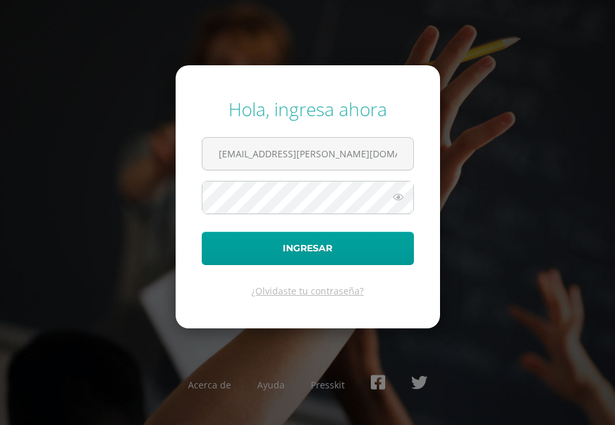
scroll to position [0, 3]
type input "[EMAIL_ADDRESS][PERSON_NAME][DOMAIN_NAME]"
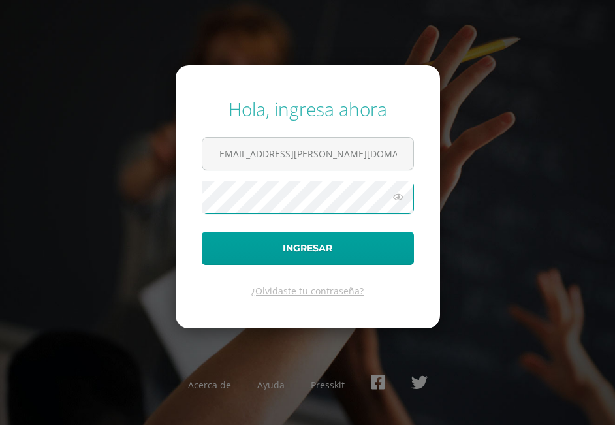
click at [202, 232] on button "Ingresar" at bounding box center [308, 248] width 212 height 33
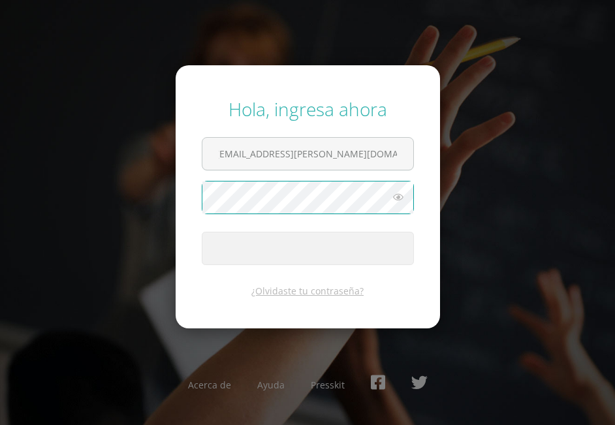
click at [202, 232] on button "Ingresar" at bounding box center [308, 248] width 212 height 33
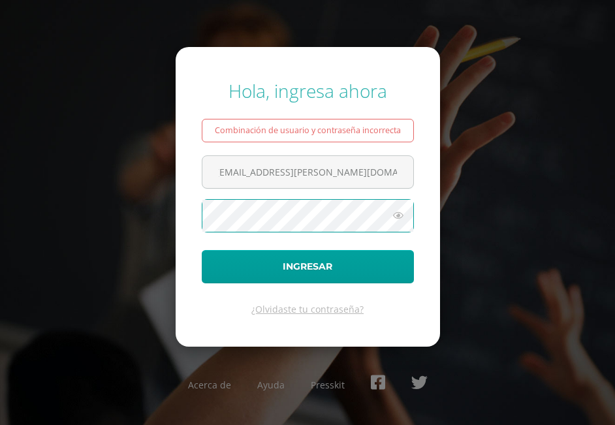
scroll to position [0, 3]
click at [202, 250] on button "Ingresar" at bounding box center [308, 266] width 212 height 33
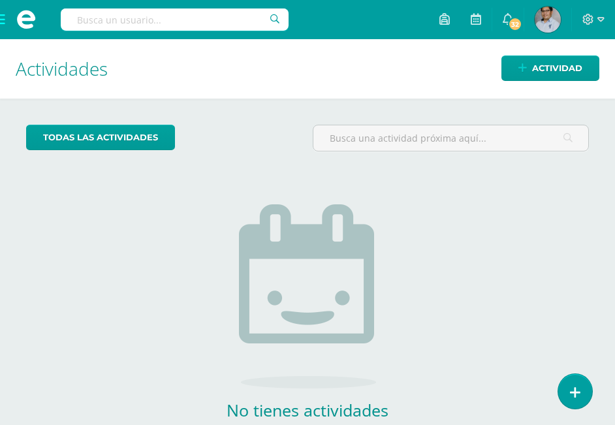
click at [3, 20] on span at bounding box center [26, 19] width 52 height 39
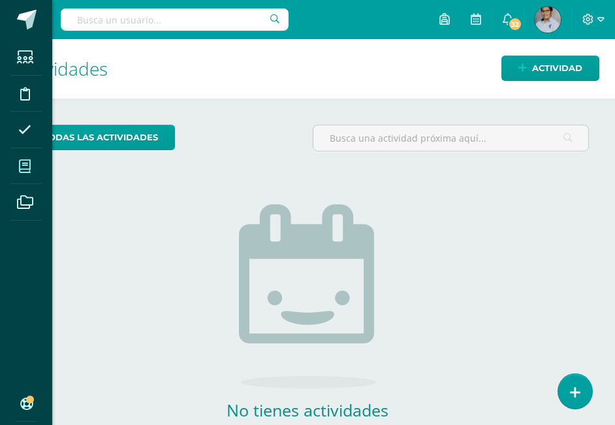
click at [23, 169] on icon at bounding box center [25, 166] width 12 height 13
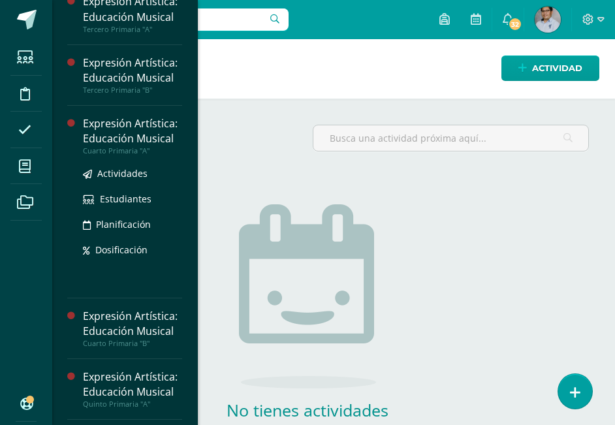
scroll to position [538, 0]
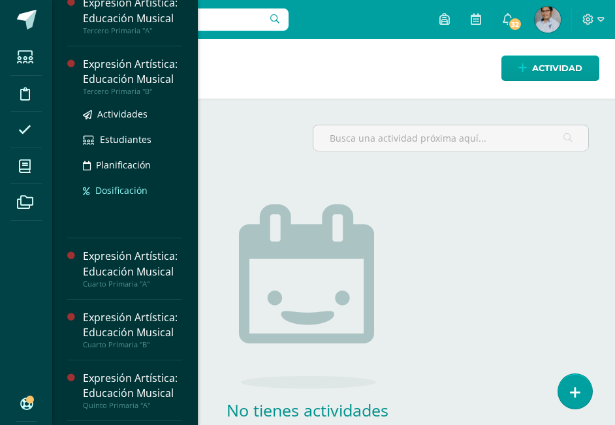
click at [114, 192] on span "Dosificación" at bounding box center [121, 190] width 52 height 12
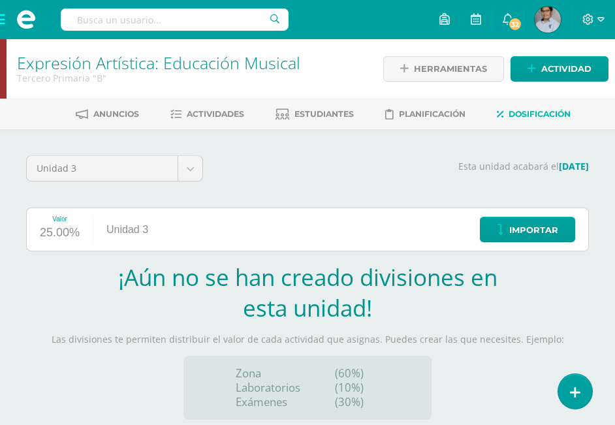
click at [213, 225] on div "Valor 25.00% Unidad 3 Importar" at bounding box center [307, 229] width 562 height 44
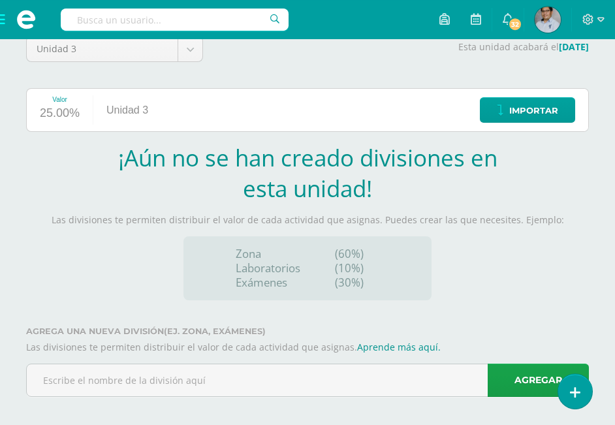
scroll to position [129, 0]
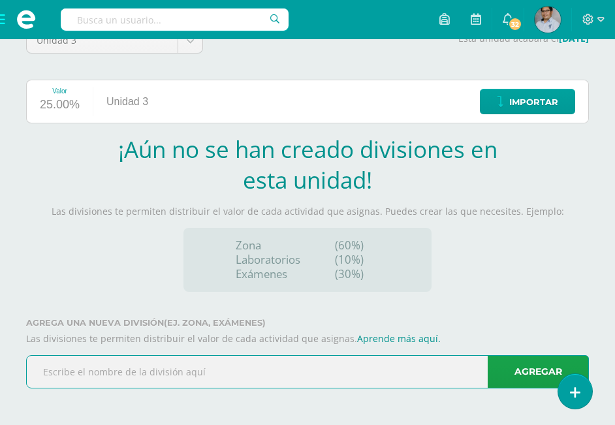
click at [209, 374] on input "text" at bounding box center [307, 372] width 561 height 32
type input "M"
type input "L"
drag, startPoint x: 195, startPoint y: 365, endPoint x: 6, endPoint y: 382, distance: 190.0
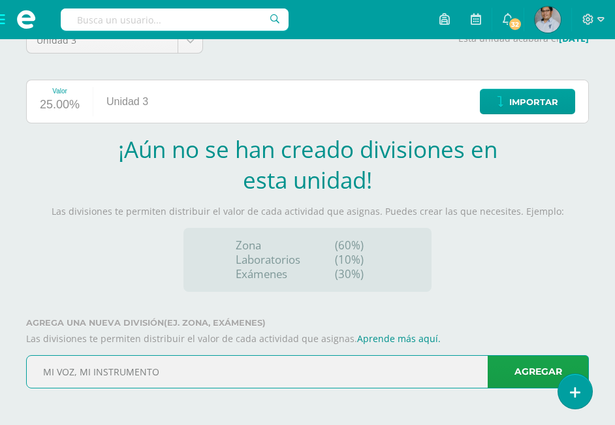
click at [27, 382] on input "MI VOZ, MI INSTRUMENTO" at bounding box center [307, 372] width 561 height 32
type input "MI VOZ, MI INSTRUMENTO"
click at [524, 374] on link "Agregar" at bounding box center [537, 371] width 101 height 33
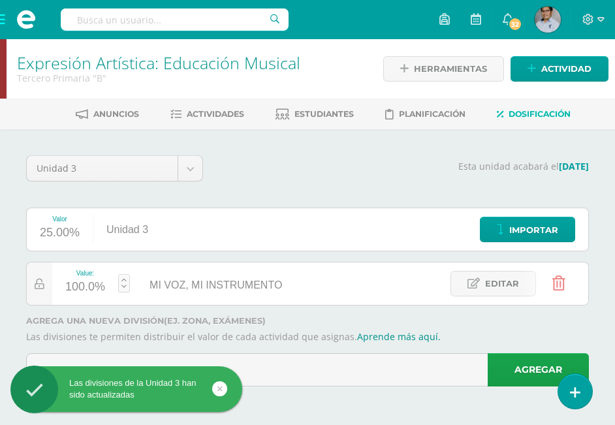
scroll to position [0, 0]
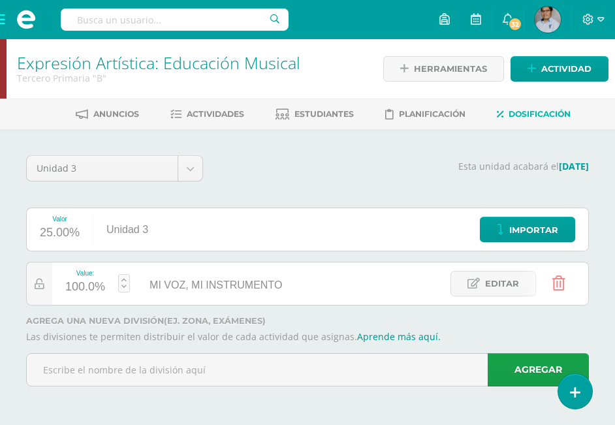
click at [10, 23] on span at bounding box center [26, 19] width 52 height 39
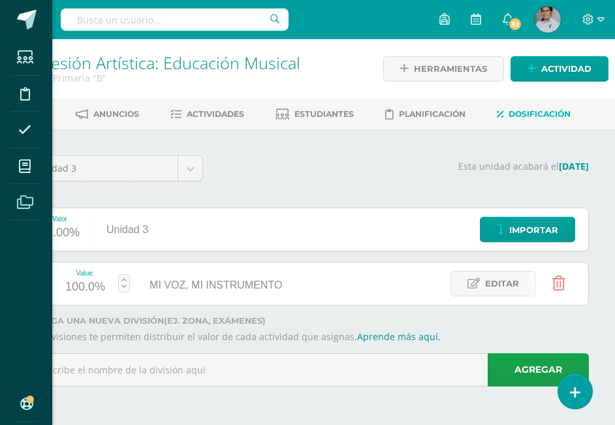
click at [25, 204] on icon at bounding box center [25, 202] width 16 height 13
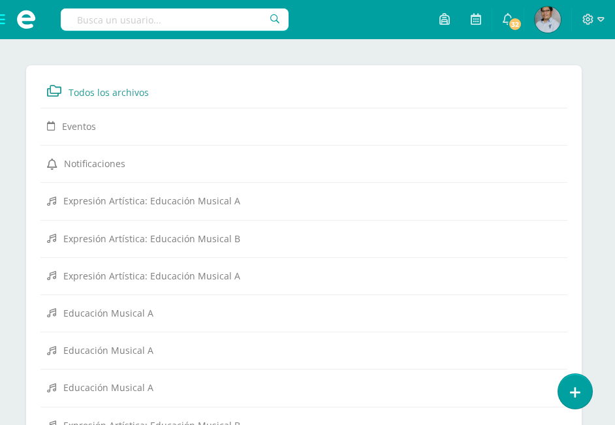
click at [4, 24] on span at bounding box center [26, 19] width 52 height 39
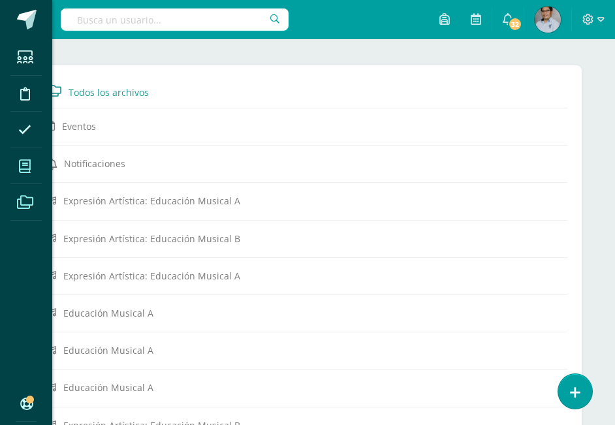
click at [24, 167] on icon at bounding box center [25, 166] width 12 height 13
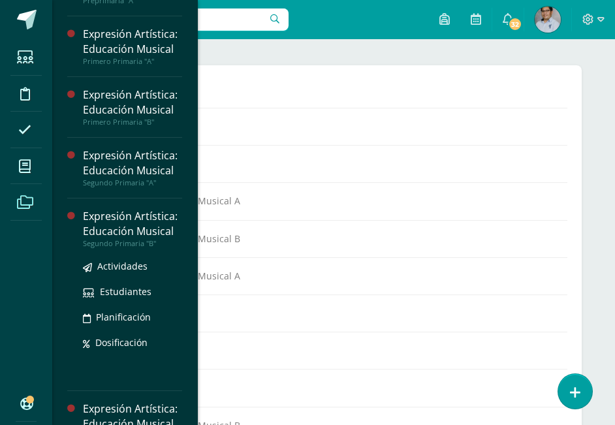
scroll to position [487, 0]
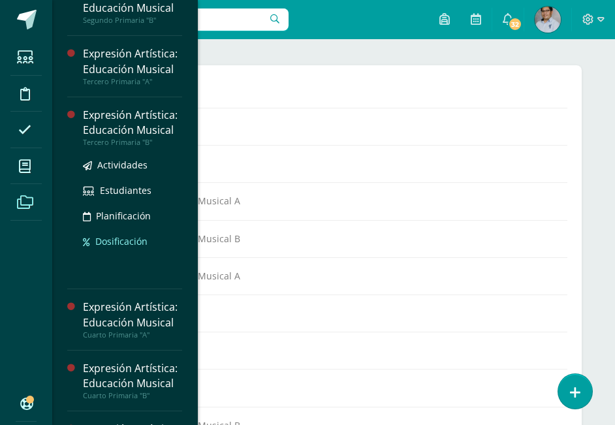
click at [110, 244] on span "Dosificación" at bounding box center [121, 241] width 52 height 12
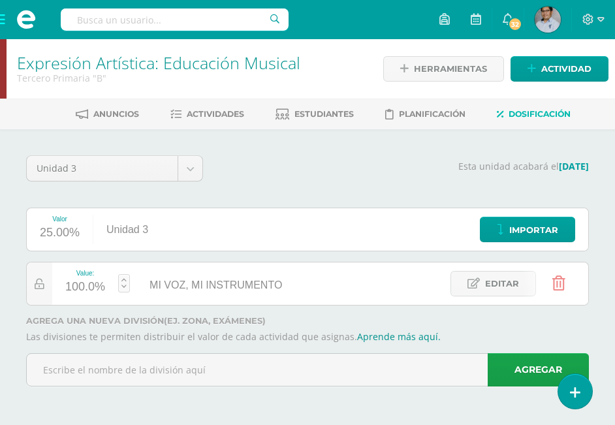
click at [3, 22] on span at bounding box center [26, 19] width 52 height 39
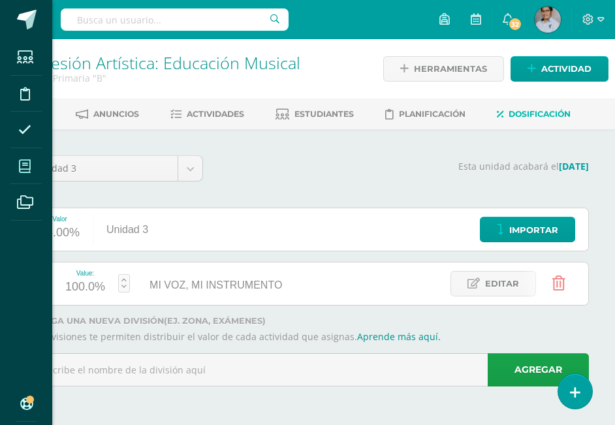
click at [31, 171] on span at bounding box center [24, 165] width 29 height 29
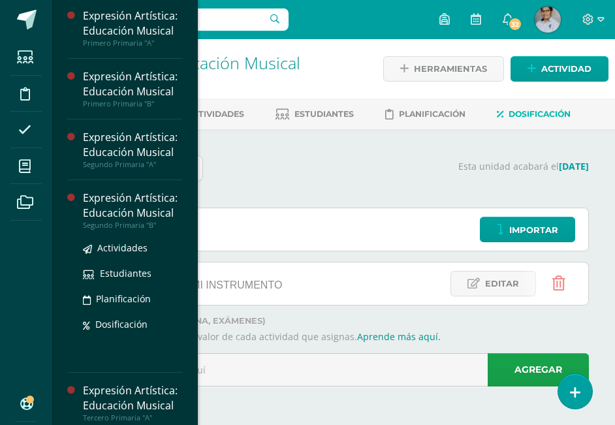
scroll to position [372, 0]
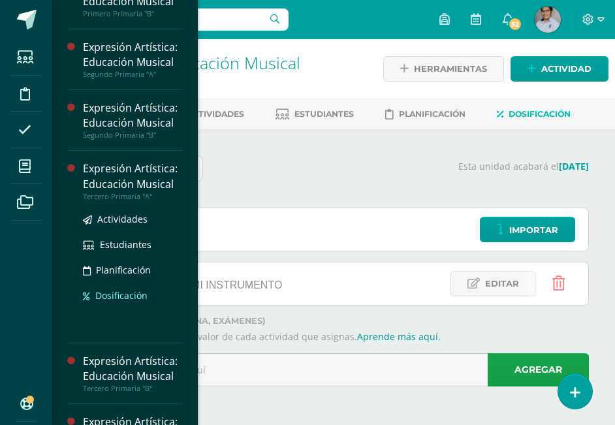
click at [115, 297] on span "Dosificación" at bounding box center [121, 295] width 52 height 12
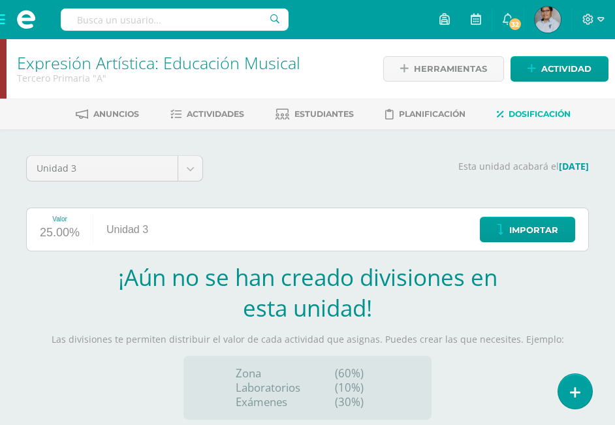
scroll to position [129, 0]
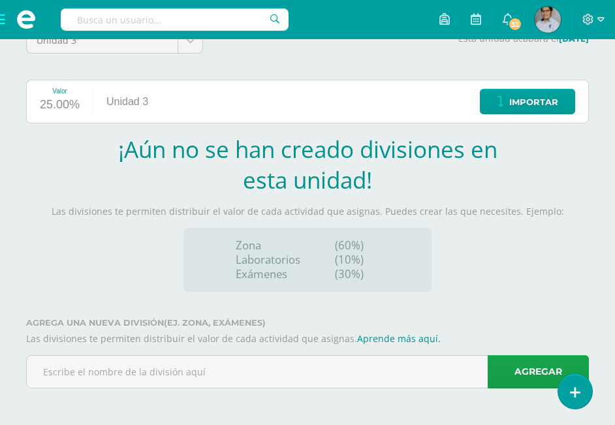
click at [159, 376] on input "text" at bounding box center [307, 372] width 561 height 32
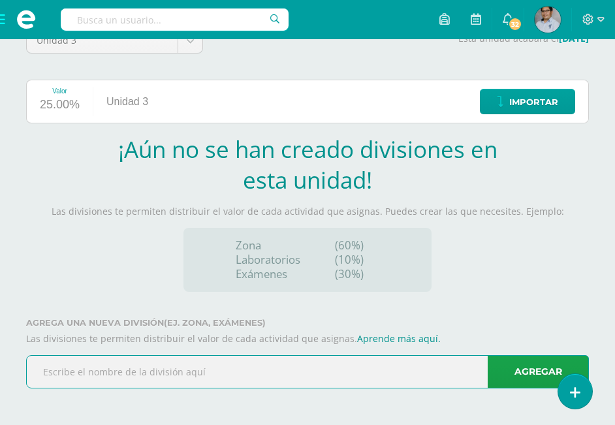
paste input "MI VOZ, MI INSTRUMENTO"
type input "MI VOZ, MI INSTRUMENTO"
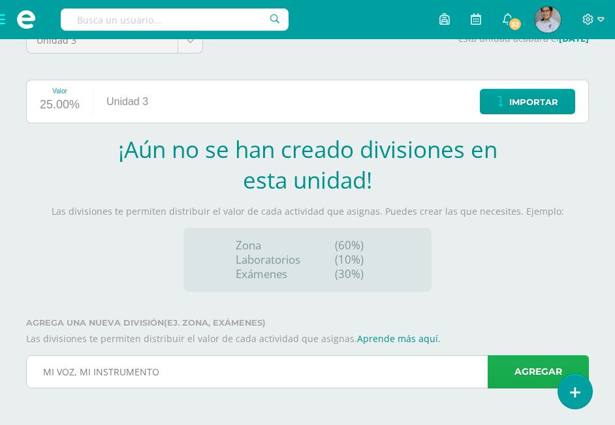
drag, startPoint x: 531, startPoint y: 378, endPoint x: 540, endPoint y: 379, distance: 9.2
click at [532, 377] on link "Agregar" at bounding box center [537, 371] width 101 height 33
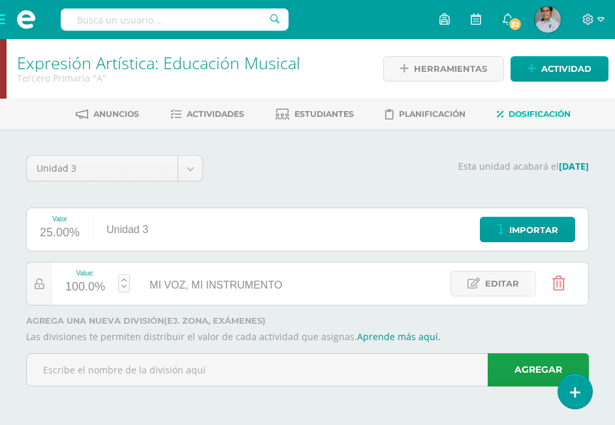
click at [7, 20] on span at bounding box center [26, 19] width 52 height 39
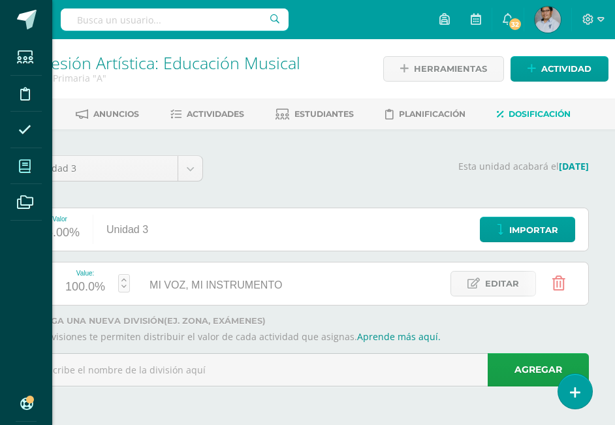
click at [27, 161] on icon at bounding box center [25, 166] width 12 height 13
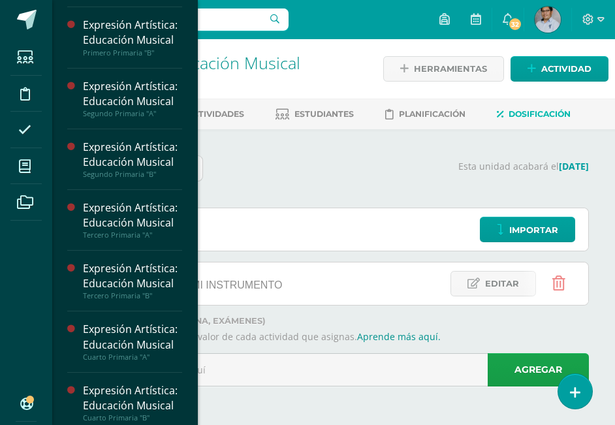
scroll to position [490, 0]
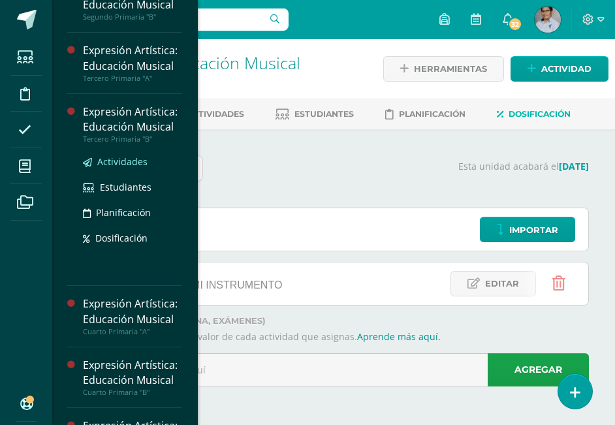
click at [121, 164] on span "Actividades" at bounding box center [122, 161] width 50 height 12
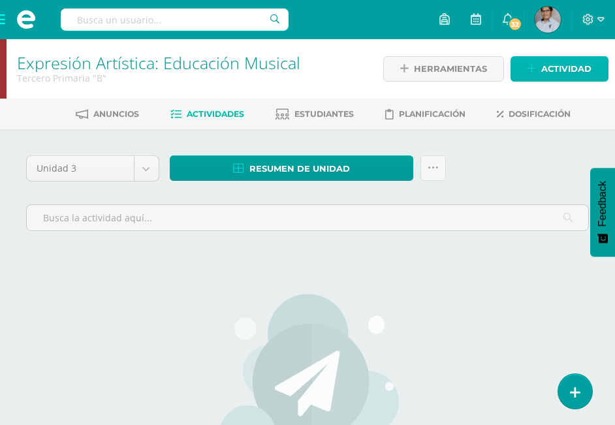
click at [543, 67] on span "Actividad" at bounding box center [566, 69] width 50 height 24
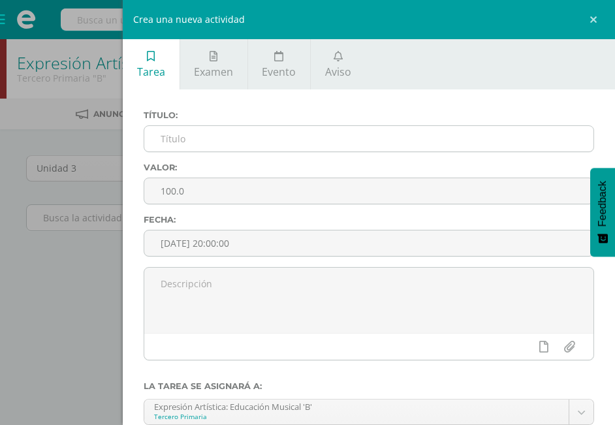
click at [232, 144] on input "text" at bounding box center [368, 138] width 449 height 25
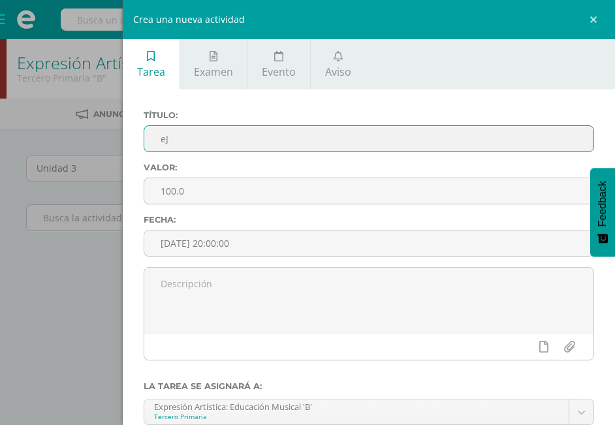
type input "e"
drag, startPoint x: 337, startPoint y: 150, endPoint x: 92, endPoint y: 145, distance: 245.4
click at [144, 145] on input "Ejercicios de vocalización" at bounding box center [368, 138] width 449 height 25
drag, startPoint x: 295, startPoint y: 140, endPoint x: 61, endPoint y: 133, distance: 233.7
click at [144, 129] on input "EJERCICIOS DE VOCALIZACIÓN" at bounding box center [368, 138] width 449 height 25
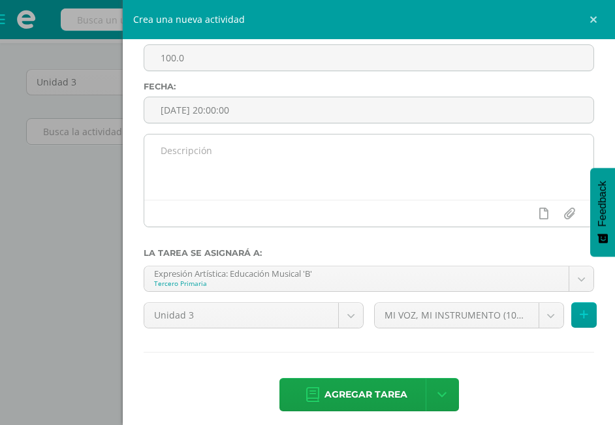
scroll to position [90, 0]
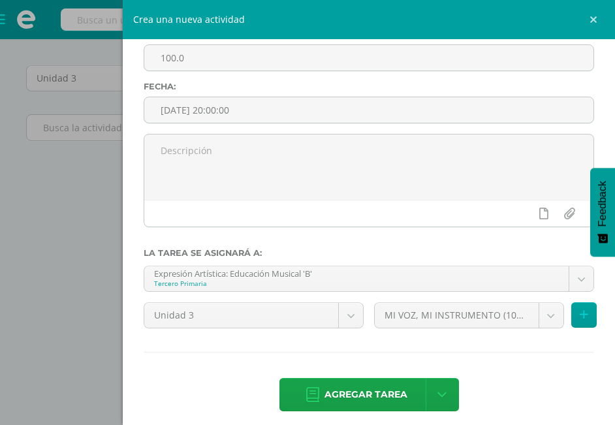
type input "EJERCICIOS DE VOCALIZACIÓN"
click at [343, 390] on span "Agregar tarea" at bounding box center [365, 394] width 83 height 32
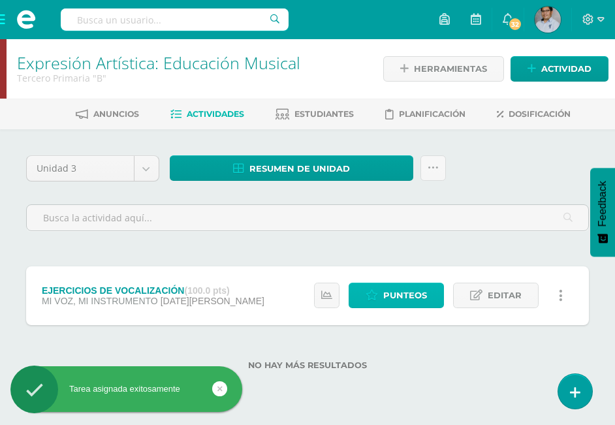
click at [402, 283] on span "Punteos" at bounding box center [405, 295] width 44 height 24
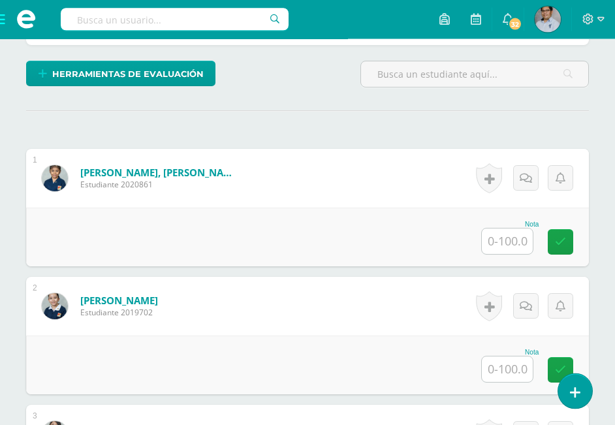
scroll to position [323, 0]
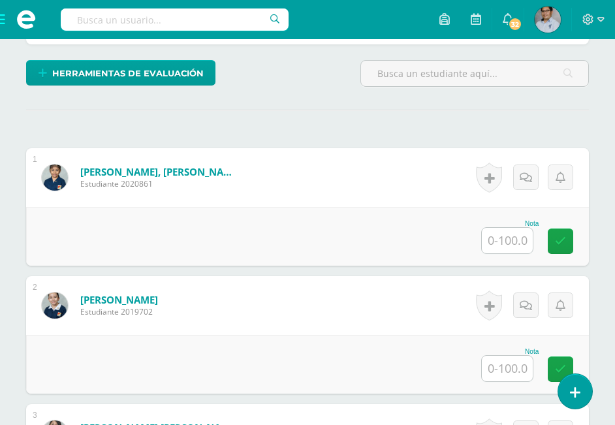
click at [509, 228] on input "text" at bounding box center [506, 240] width 51 height 25
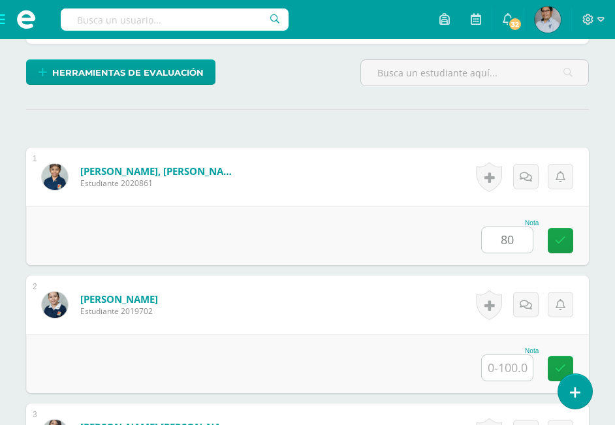
scroll to position [324, 0]
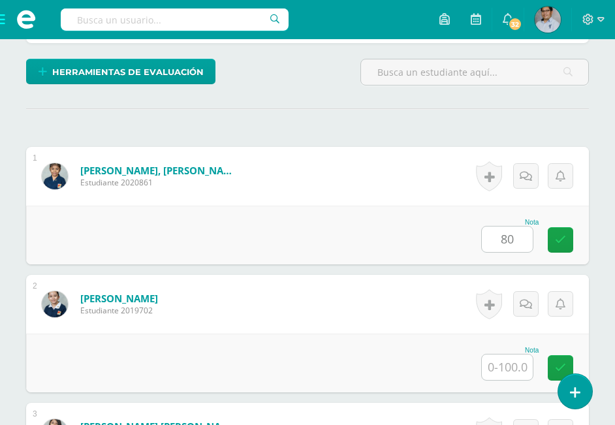
type input "80"
type input "85"
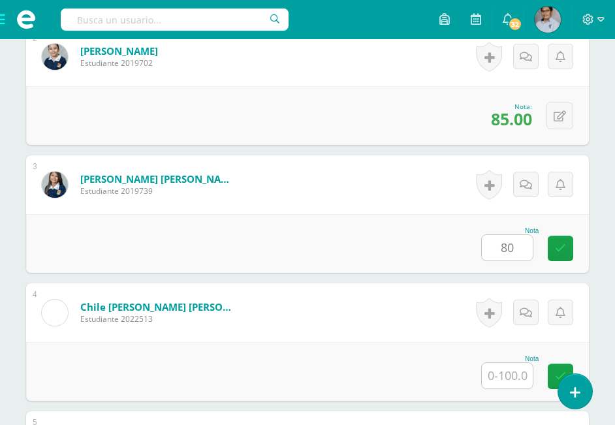
type input "80"
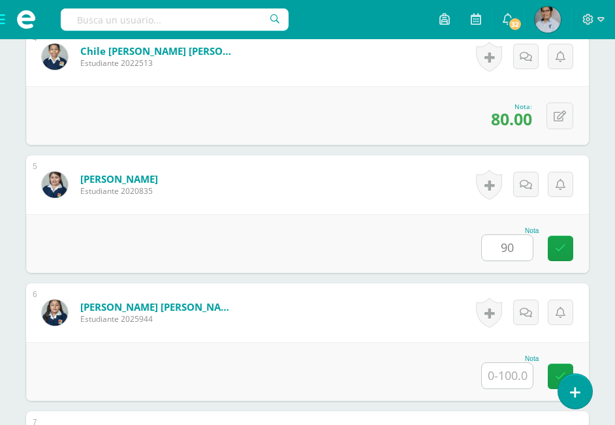
type input "90"
type input "75"
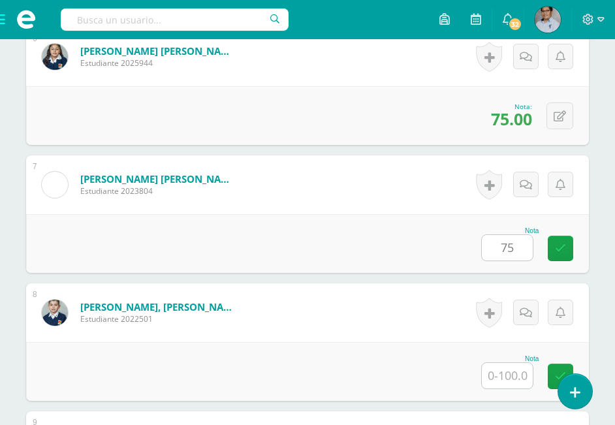
type input "75"
type input "90"
type input "85"
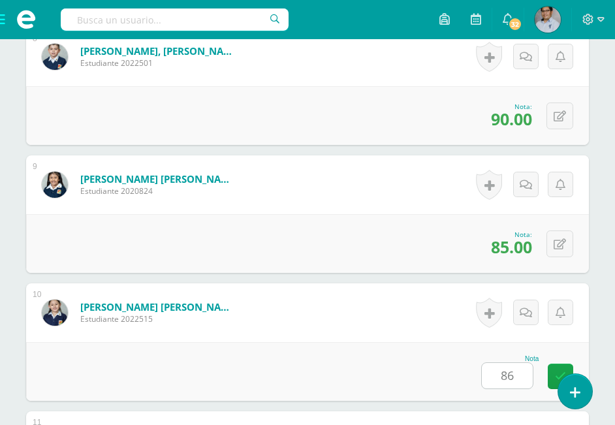
type input "86"
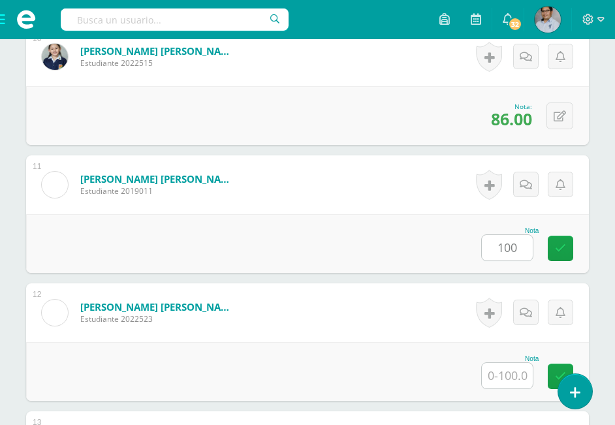
type input "100"
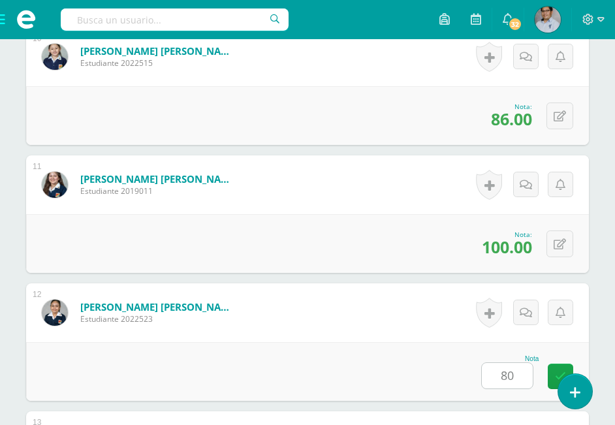
type input "80"
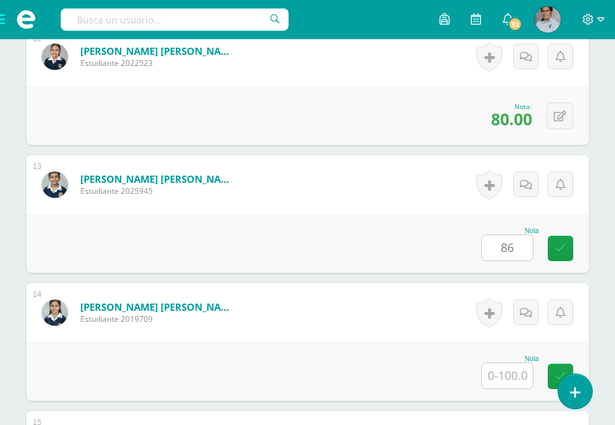
type input "86"
type input "90"
type input "78"
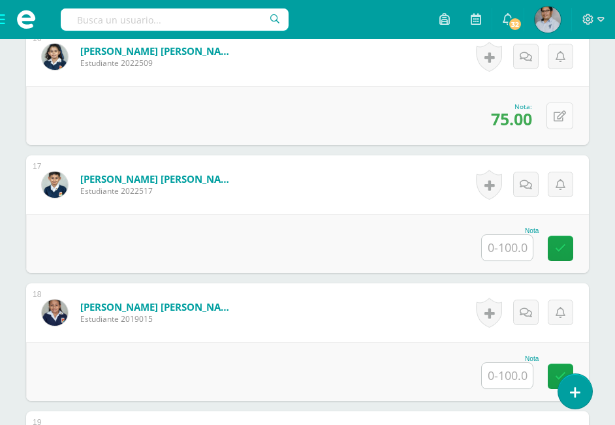
click at [563, 111] on icon at bounding box center [559, 116] width 12 height 11
type input "80"
type input "95"
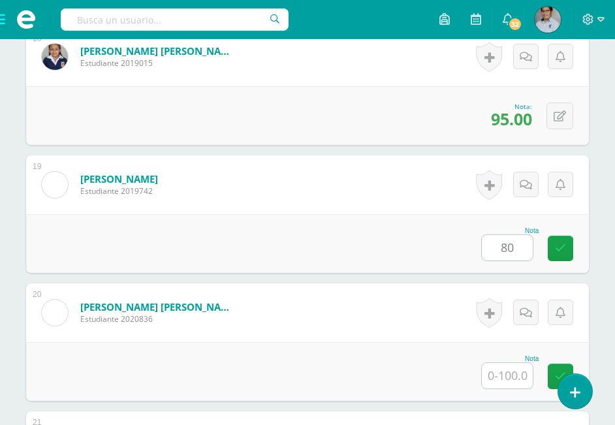
type input "80"
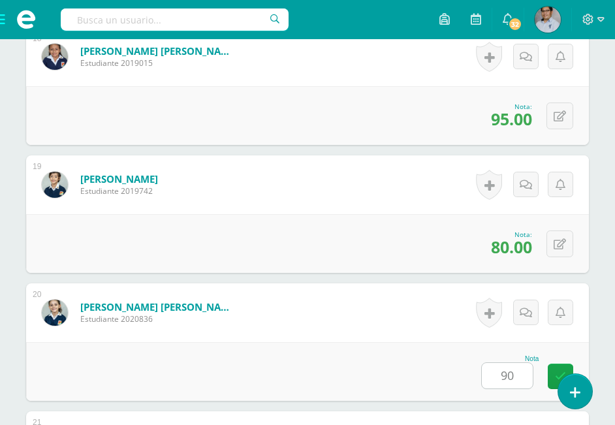
type input "90"
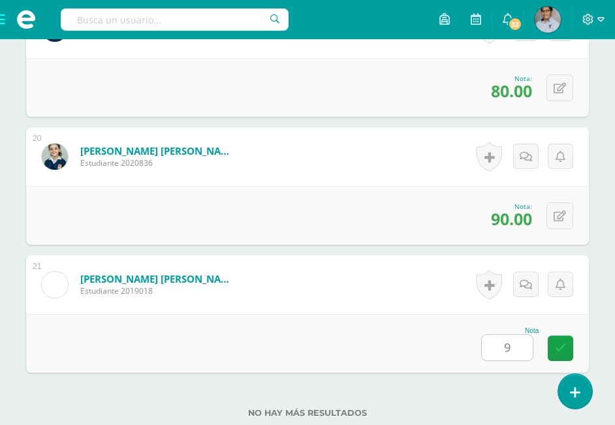
type input "96"
click at [555, 335] on link at bounding box center [559, 347] width 25 height 25
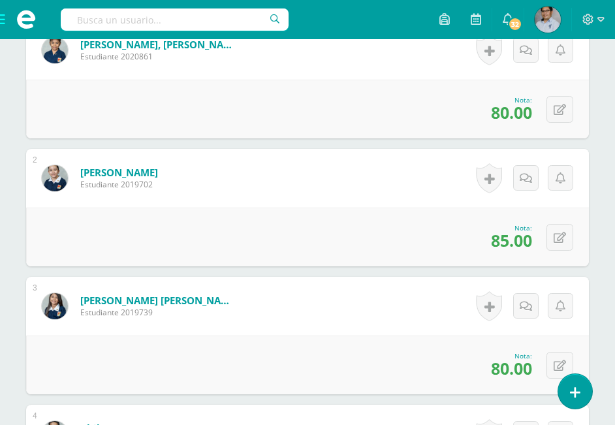
scroll to position [0, 0]
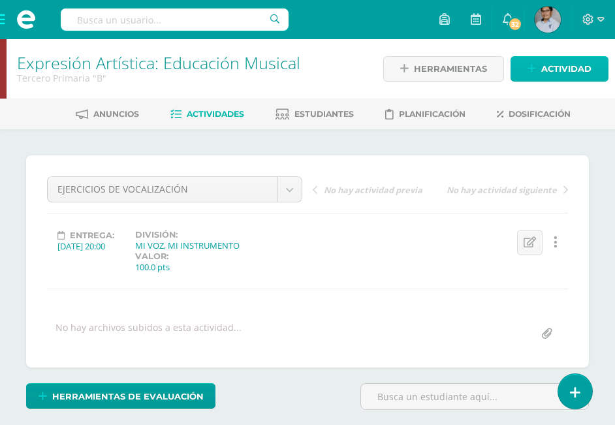
click at [556, 72] on span "Actividad" at bounding box center [566, 69] width 50 height 24
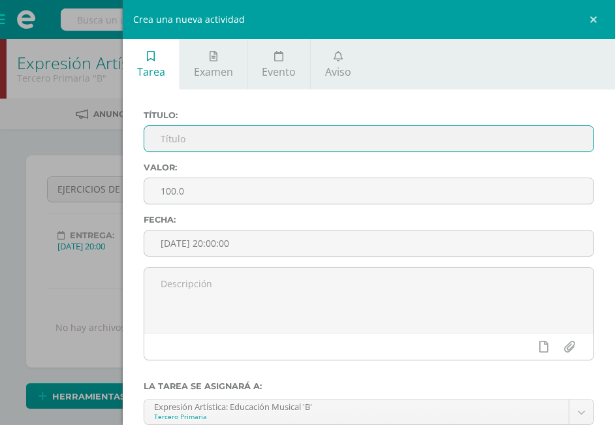
drag, startPoint x: 203, startPoint y: 142, endPoint x: 219, endPoint y: 147, distance: 16.5
click at [212, 144] on input "text" at bounding box center [368, 138] width 449 height 25
type input "e"
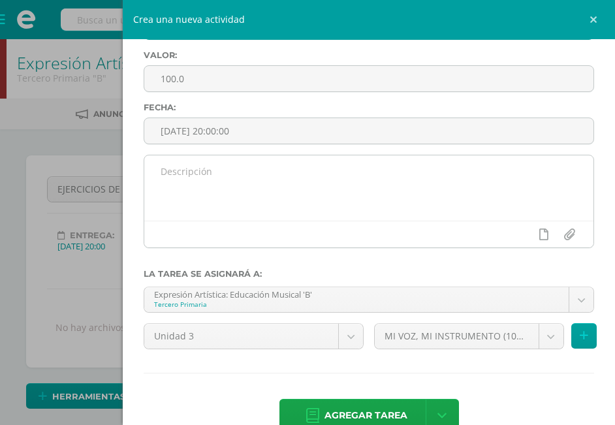
scroll to position [133, 0]
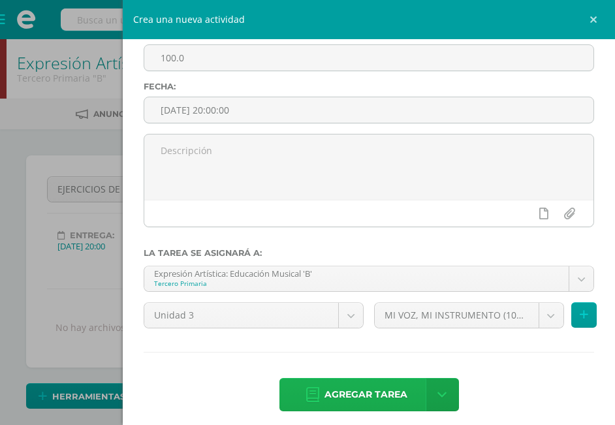
type input "ESTUDIO DE SU INSTRUMENTO"
click at [347, 393] on span "Agregar tarea" at bounding box center [365, 394] width 83 height 32
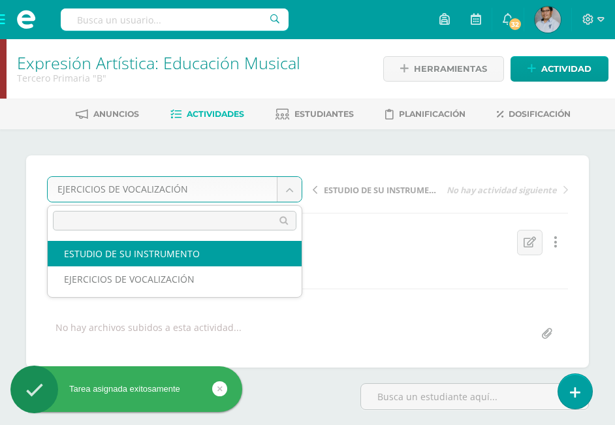
select select "/dashboard/teacher/grade-activity/126627/"
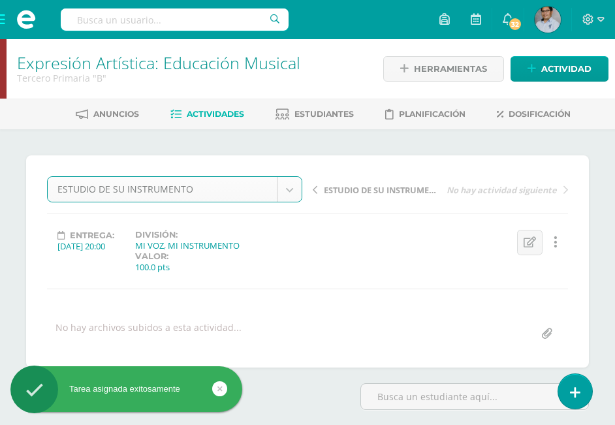
scroll to position [1, 0]
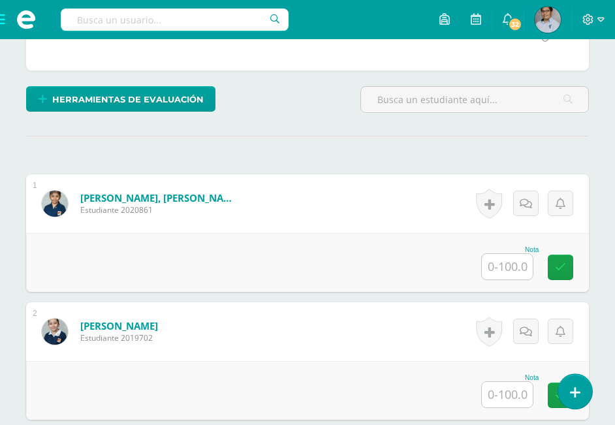
scroll to position [272, 0]
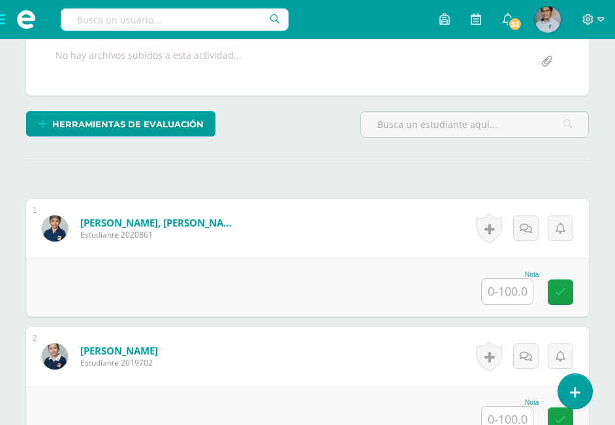
click at [510, 279] on input "text" at bounding box center [506, 291] width 51 height 25
type input "90"
type input "100"
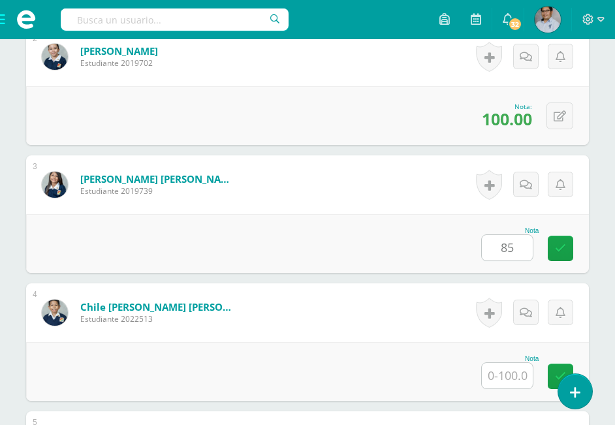
type input "85"
type input "90"
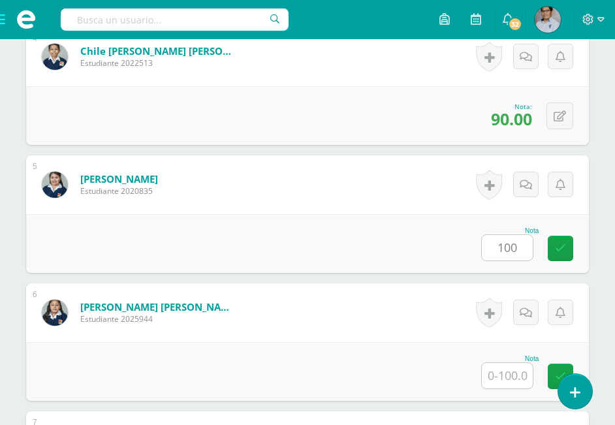
type input "100"
click at [560, 111] on icon at bounding box center [559, 116] width 12 height 11
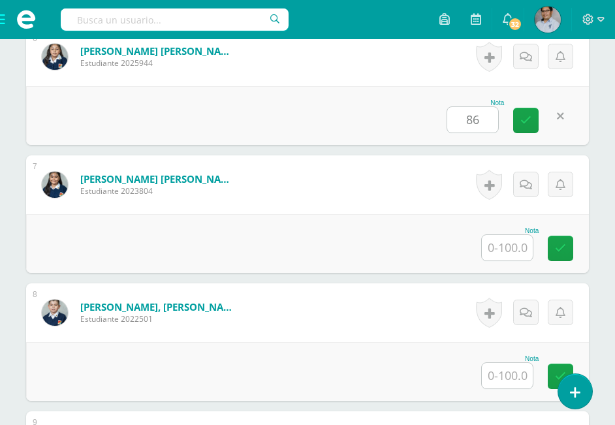
type input "86"
type input "85"
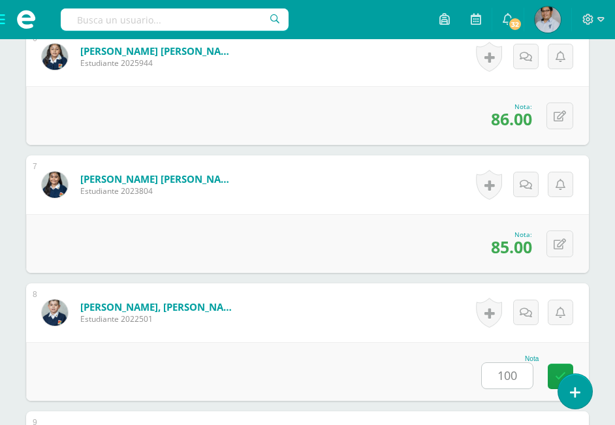
type input "100"
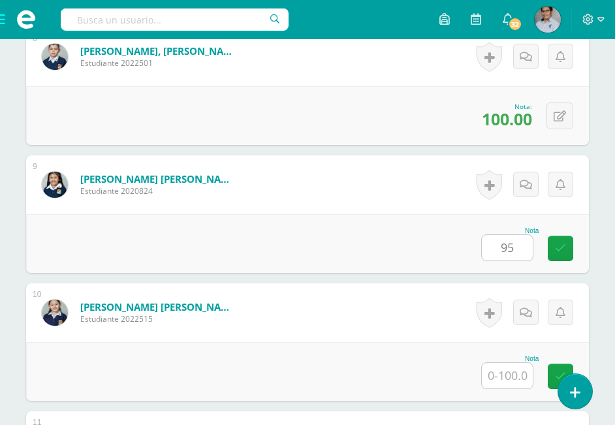
type input "95"
type input "90"
type input "100"
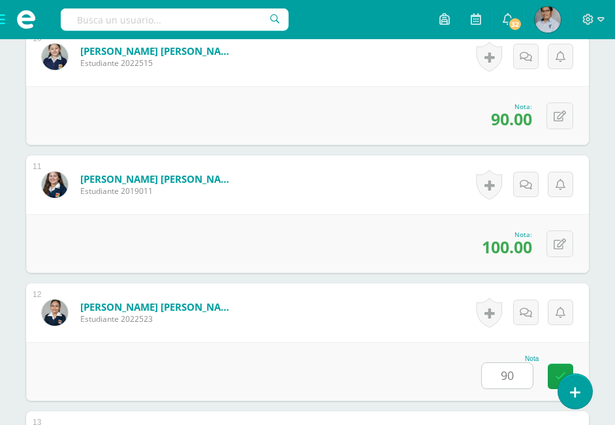
type input "90"
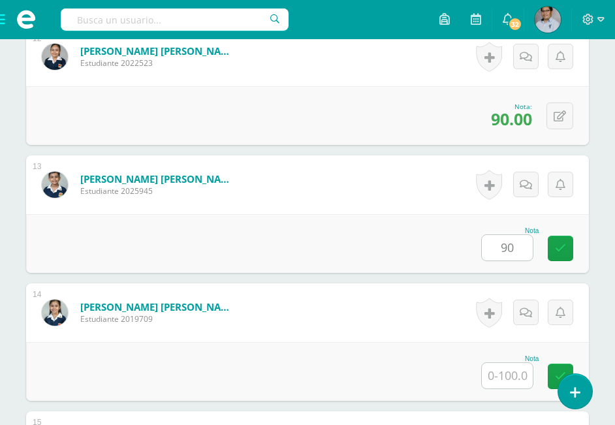
type input "90"
type input "88"
type input "95"
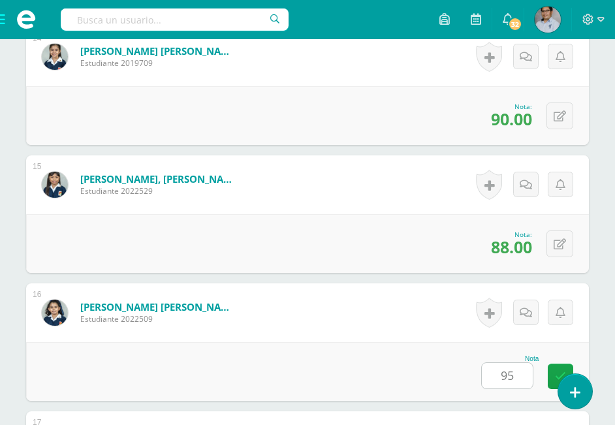
scroll to position [2362, 0]
type input "90"
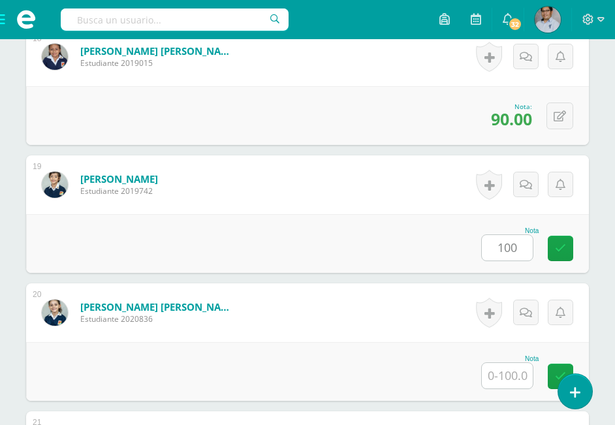
type input "100"
type input "90"
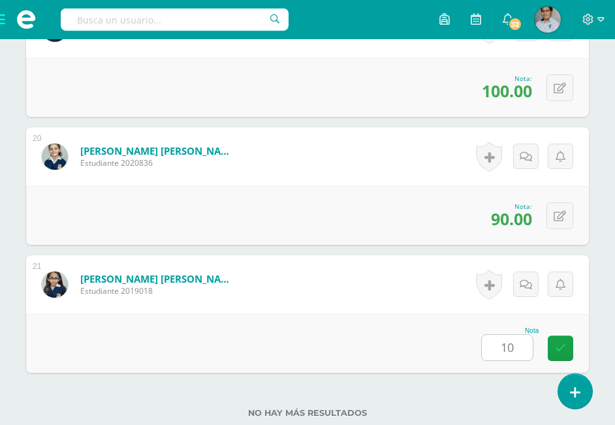
type input "100"
click at [557, 335] on link at bounding box center [559, 347] width 25 height 25
